Goal: Information Seeking & Learning: Check status

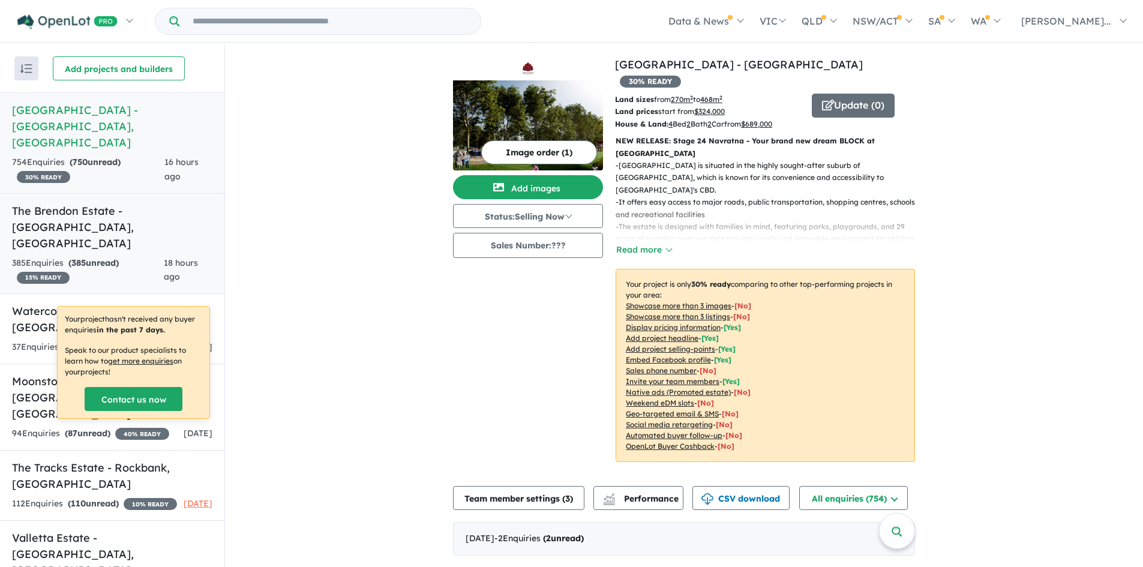
scroll to position [120, 0]
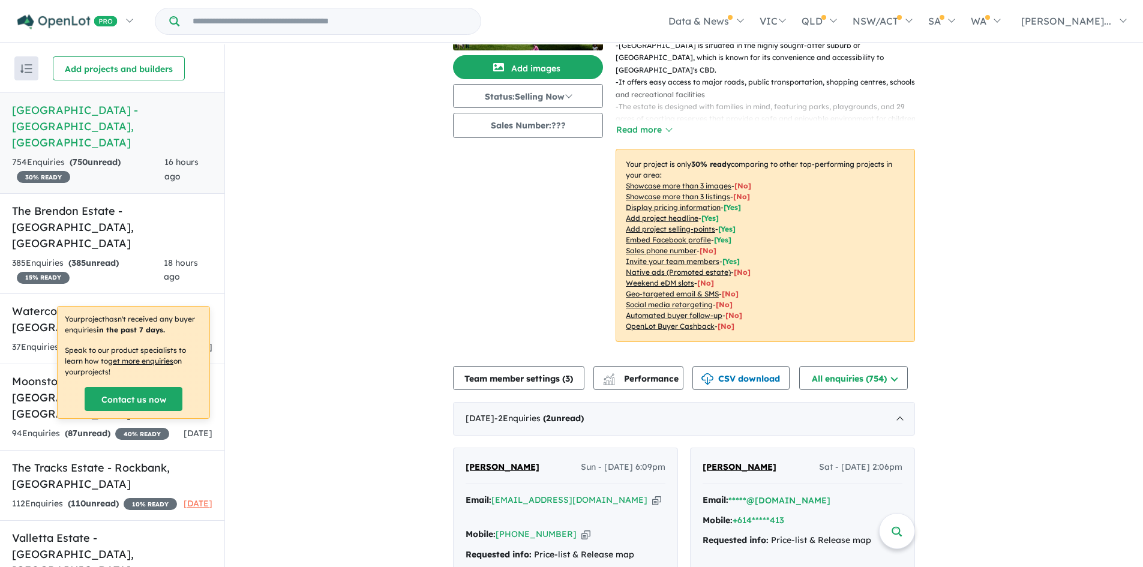
click at [118, 107] on h5 "Emerald Park Estate - Tarneit , VIC" at bounding box center [112, 126] width 200 height 49
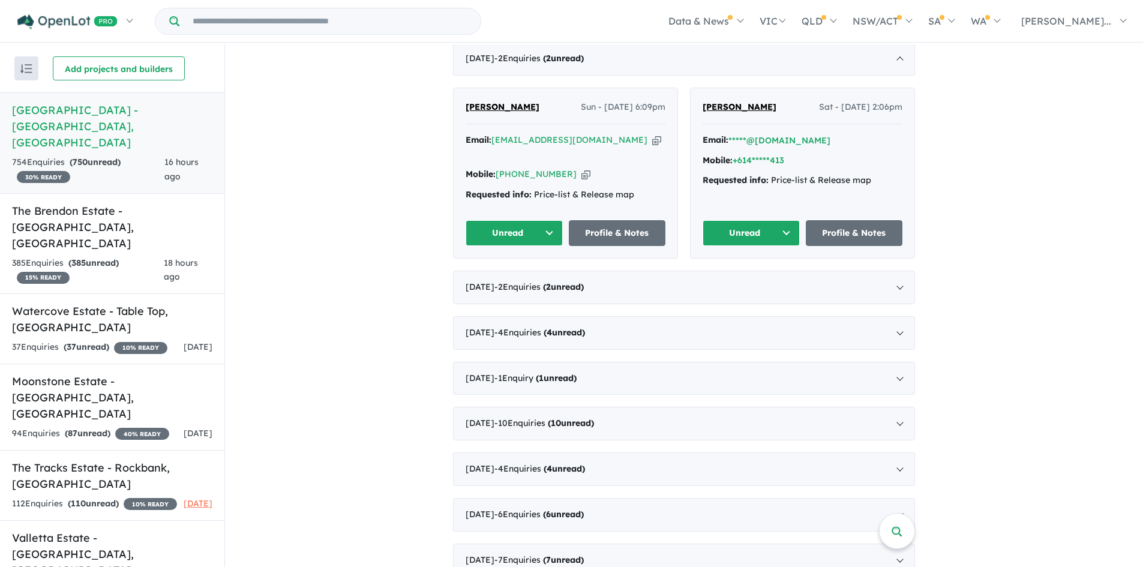
scroll to position [360, 0]
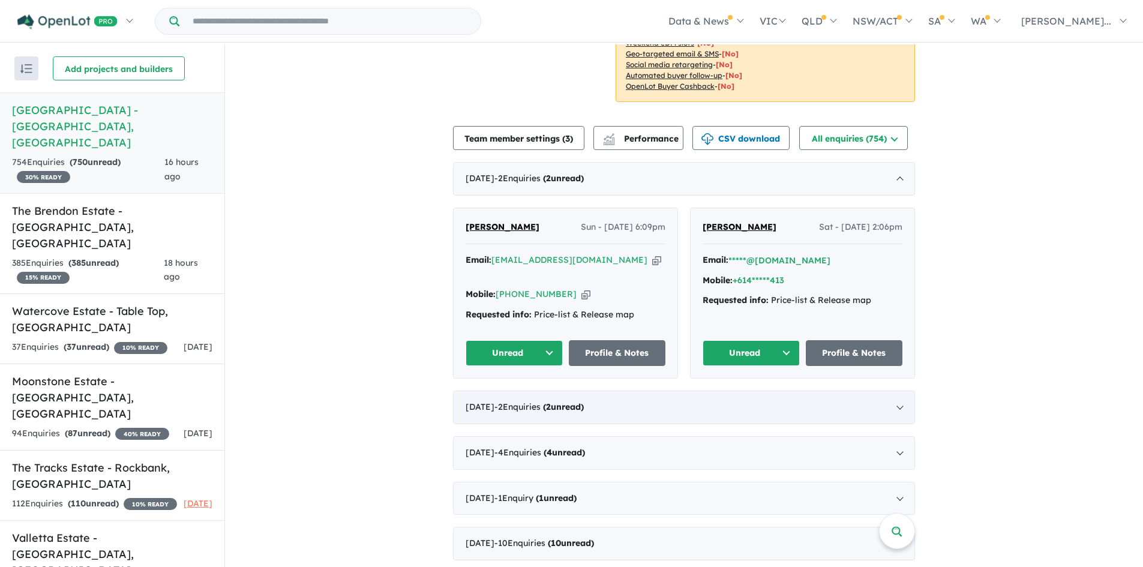
click at [730, 391] on div "September 2025 - 2 Enquir ies ( 2 unread)" at bounding box center [684, 408] width 462 height 34
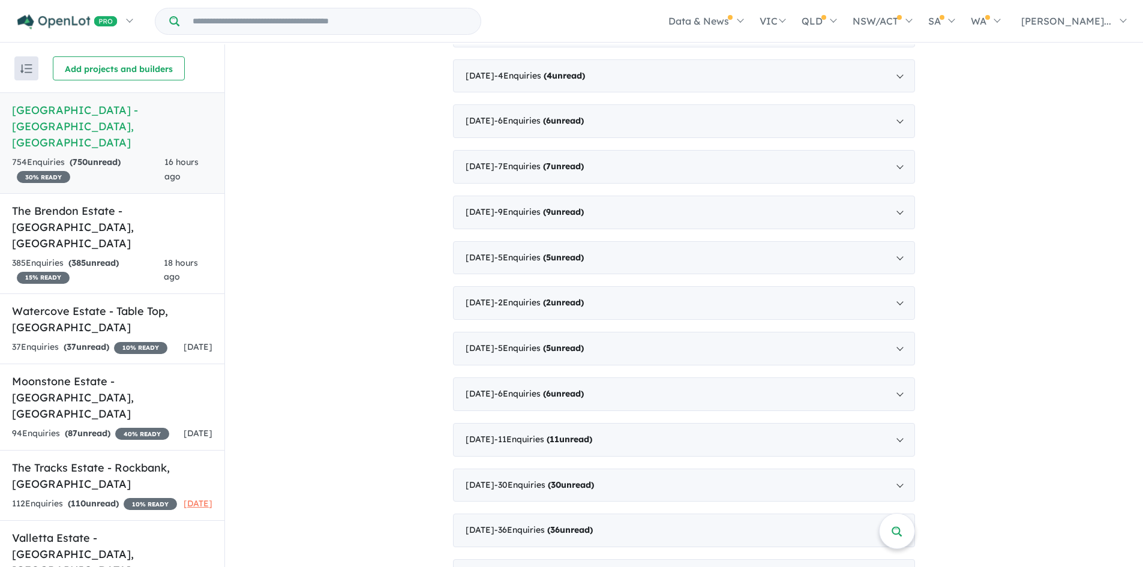
scroll to position [960, 0]
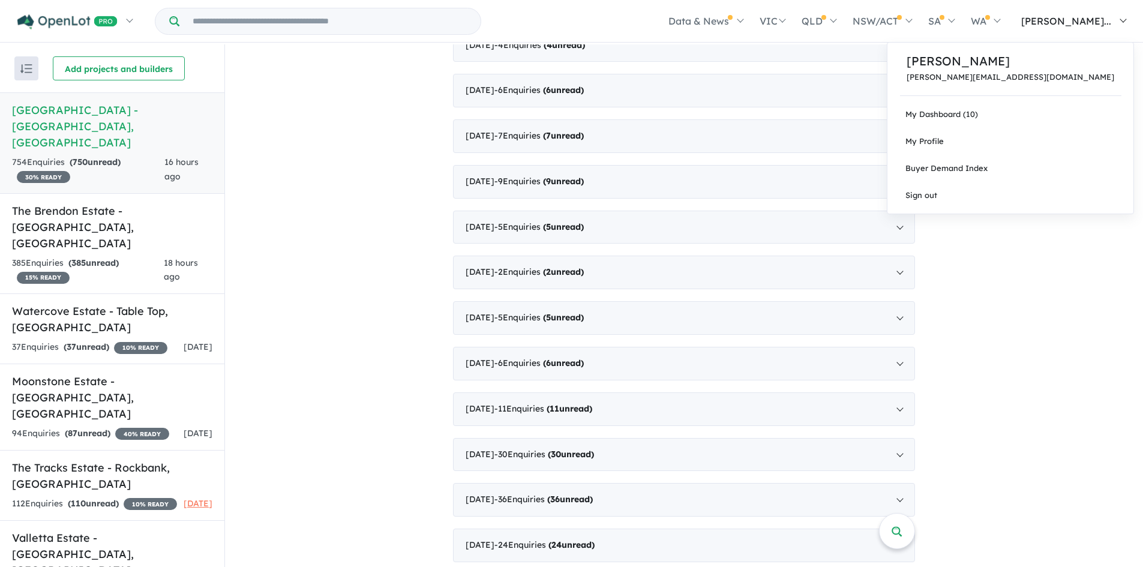
click at [1080, 23] on span "[PERSON_NAME]..." at bounding box center [1067, 21] width 90 height 12
click at [1048, 117] on link "My Dashboard (10)" at bounding box center [1011, 114] width 246 height 27
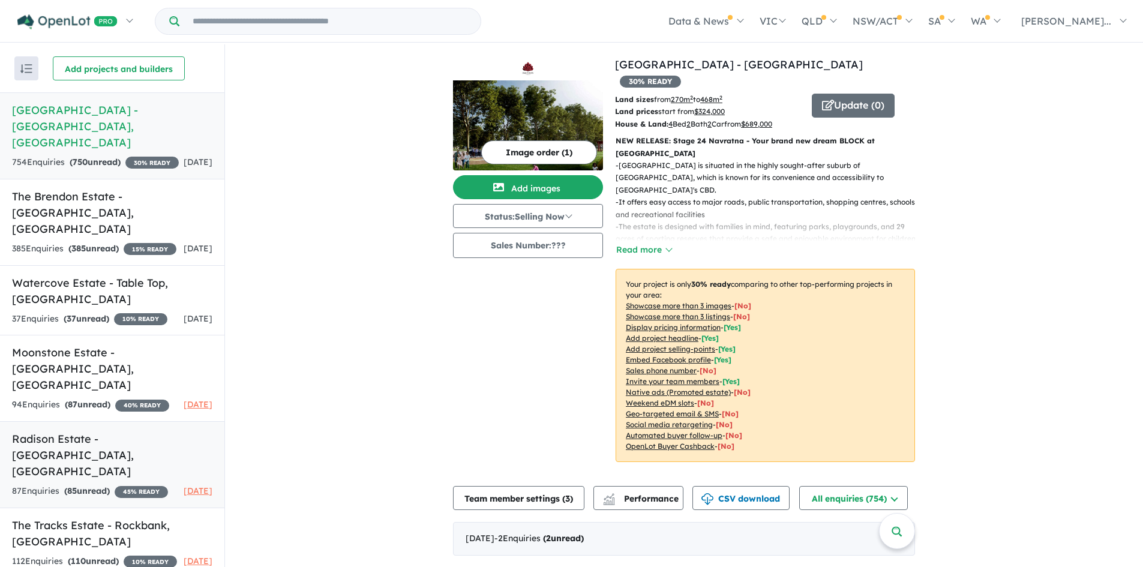
click at [101, 431] on h5 "Radison Estate - [GEOGRAPHIC_DATA] , [GEOGRAPHIC_DATA]" at bounding box center [112, 455] width 200 height 49
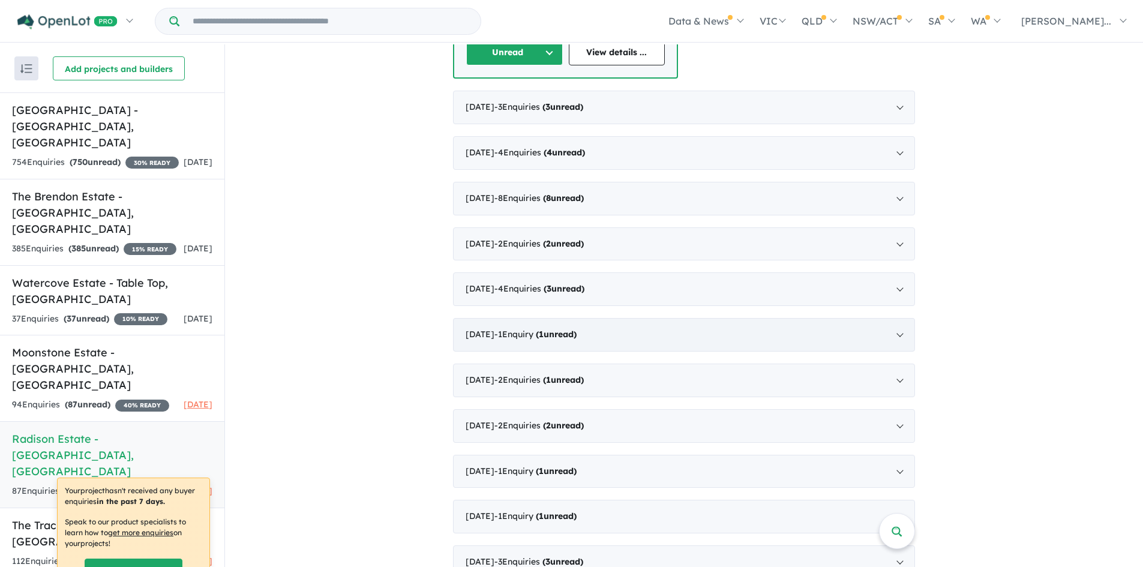
scroll to position [540, 0]
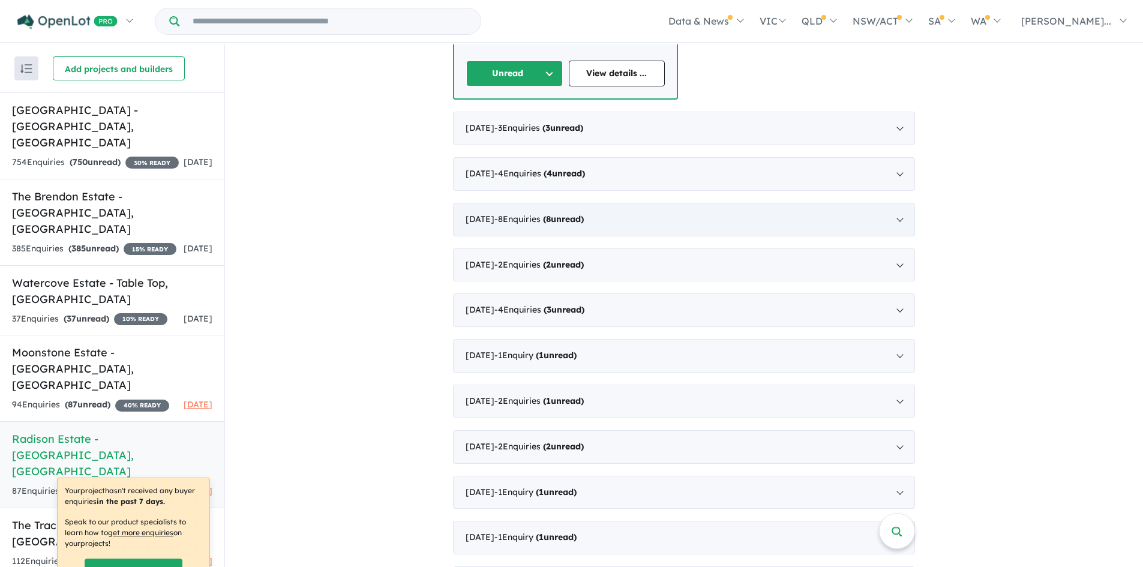
click at [551, 223] on span "8" at bounding box center [548, 219] width 5 height 11
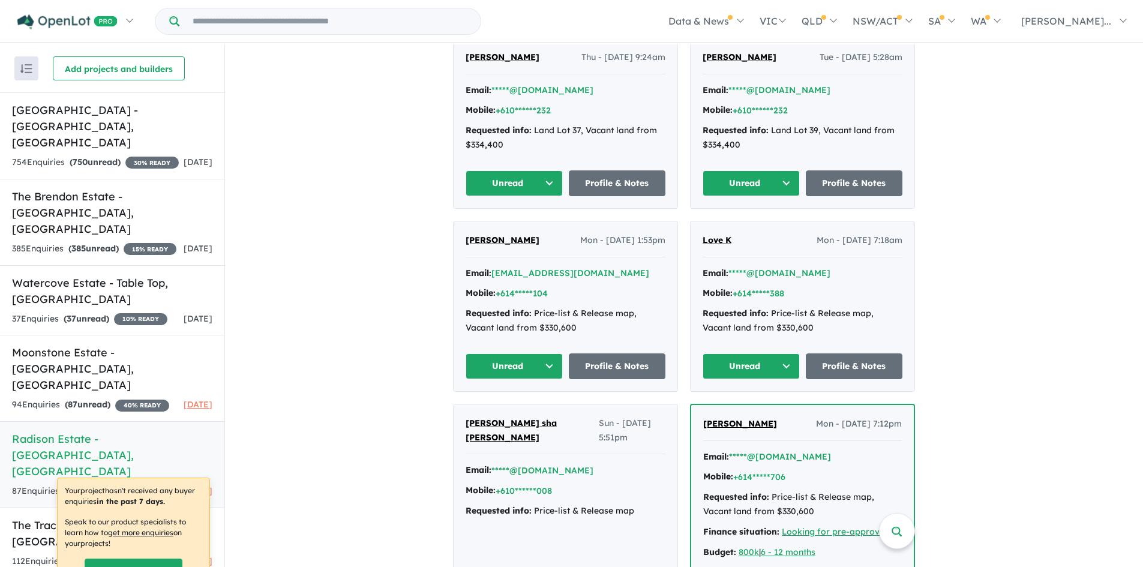
scroll to position [660, 0]
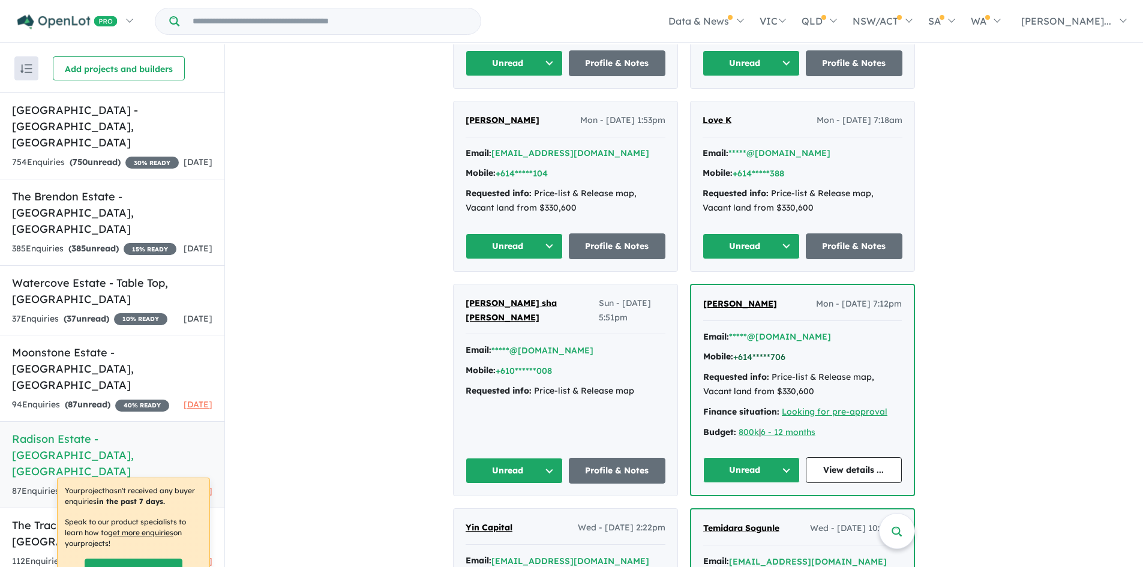
click at [757, 358] on button "+614*****706" at bounding box center [760, 357] width 52 height 13
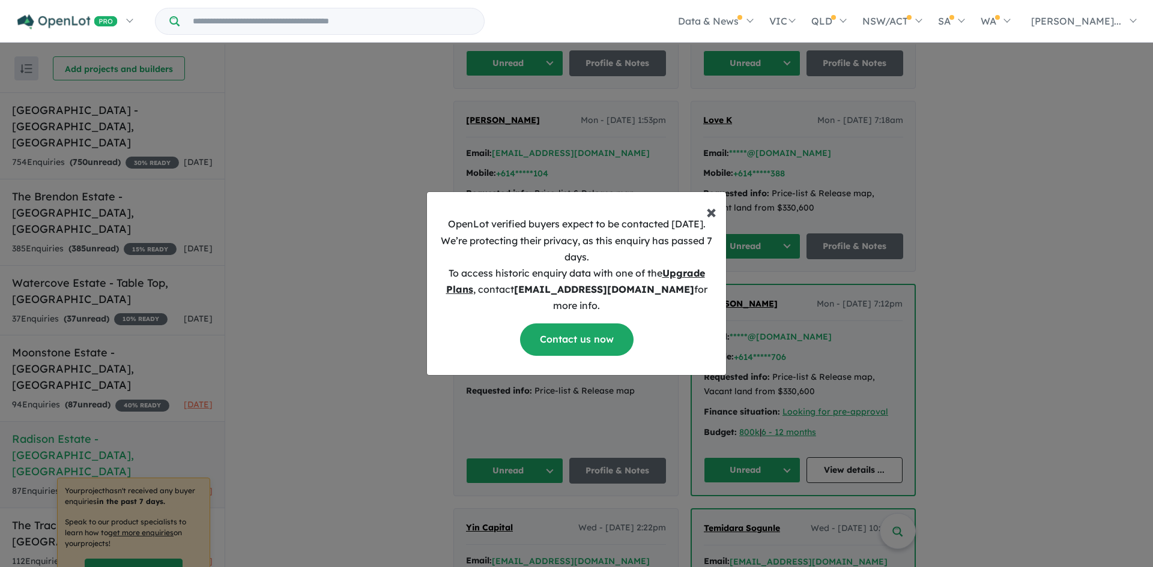
click at [711, 222] on span "×" at bounding box center [711, 211] width 10 height 24
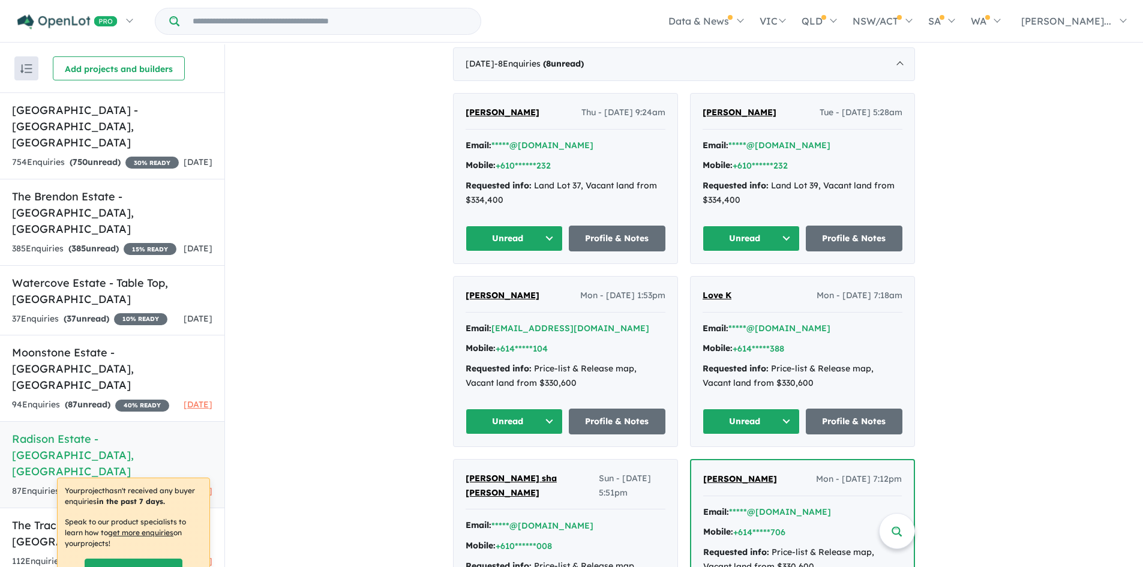
scroll to position [480, 0]
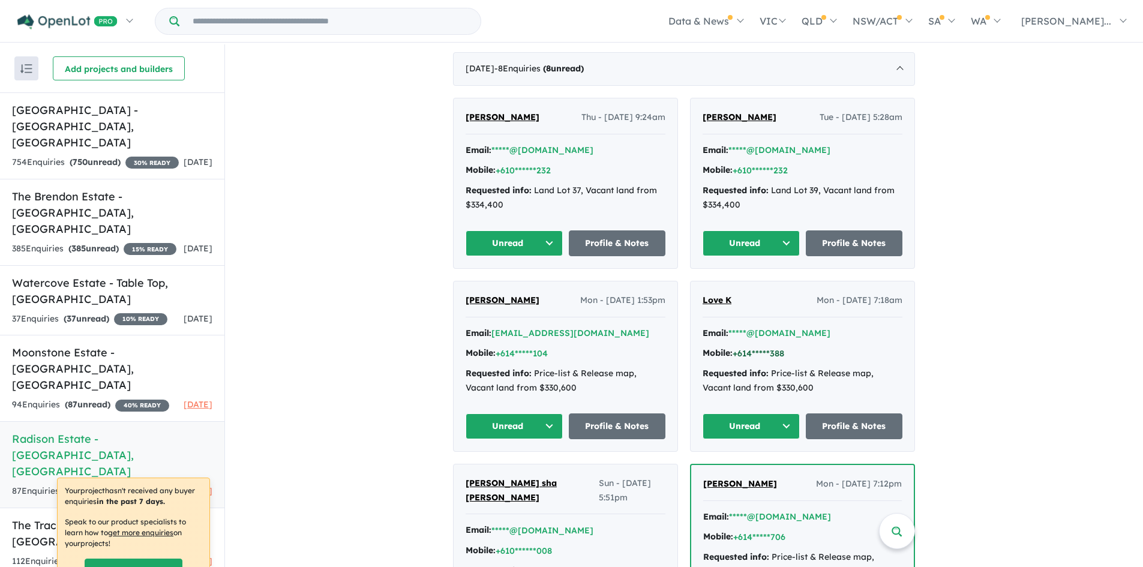
click at [771, 353] on button "+614*****388" at bounding box center [759, 354] width 52 height 13
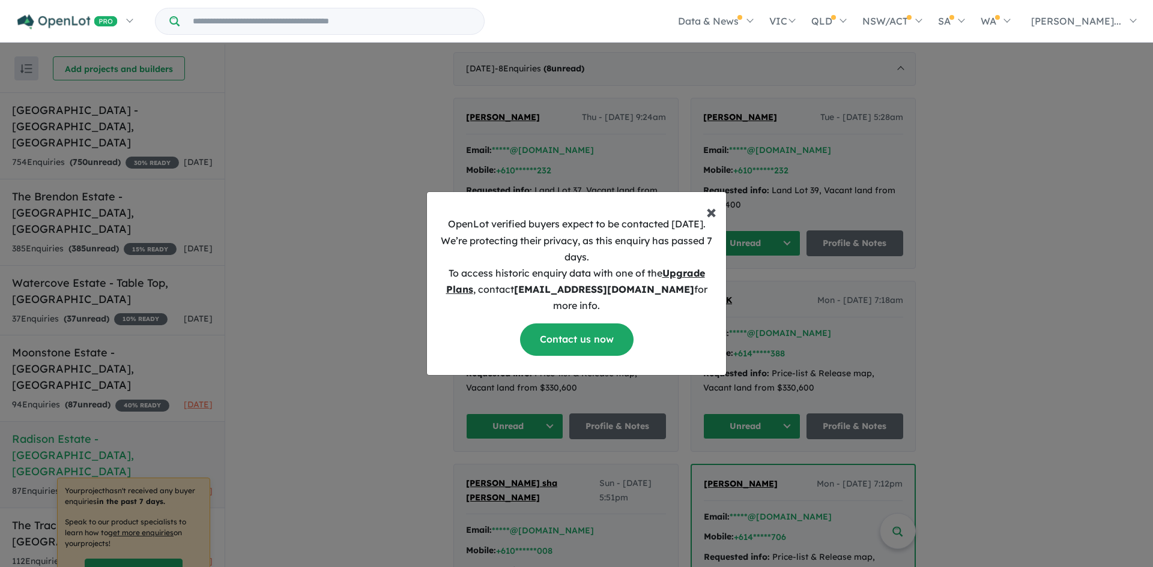
click at [714, 222] on span "×" at bounding box center [711, 211] width 10 height 24
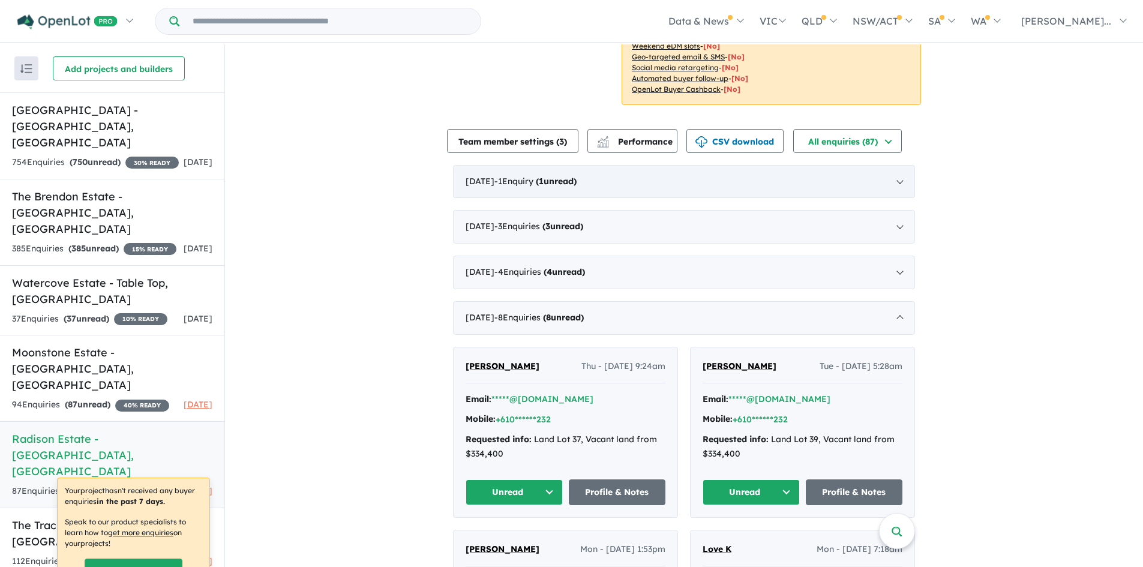
scroll to position [240, 0]
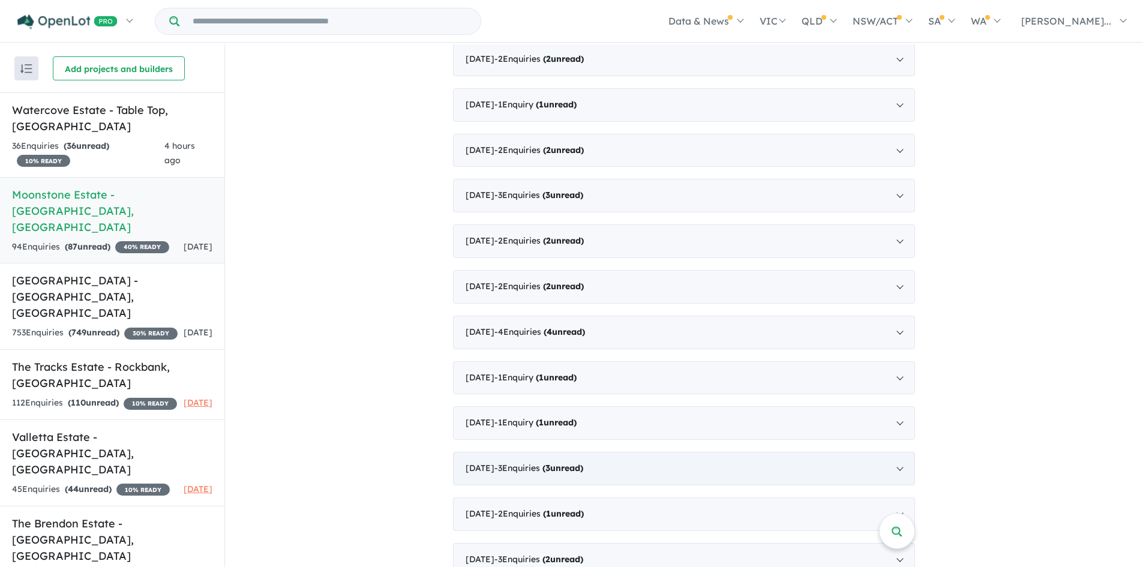
scroll to position [1020, 0]
